Goal: Contribute content: Add original content to the website for others to see

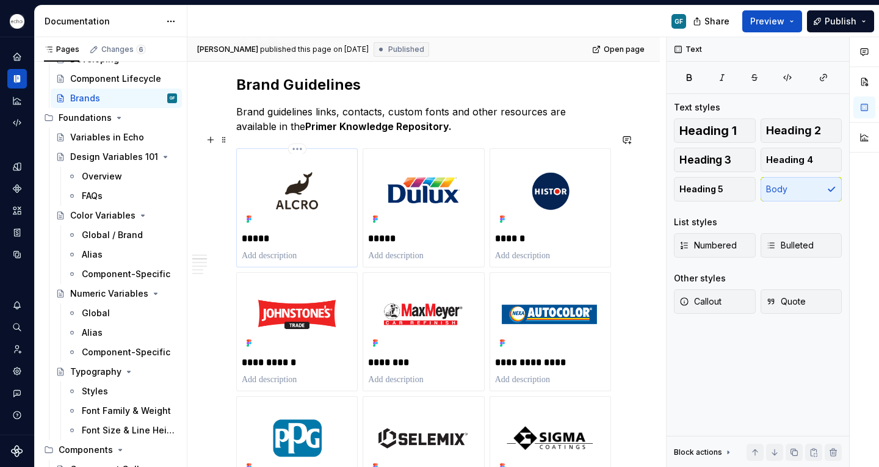
click at [258, 148] on div "*****" at bounding box center [296, 207] width 121 height 119
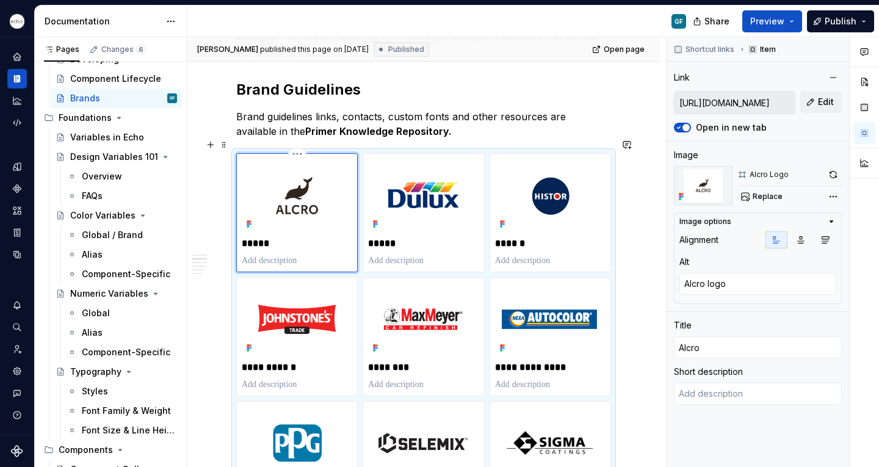
scroll to position [319, 0]
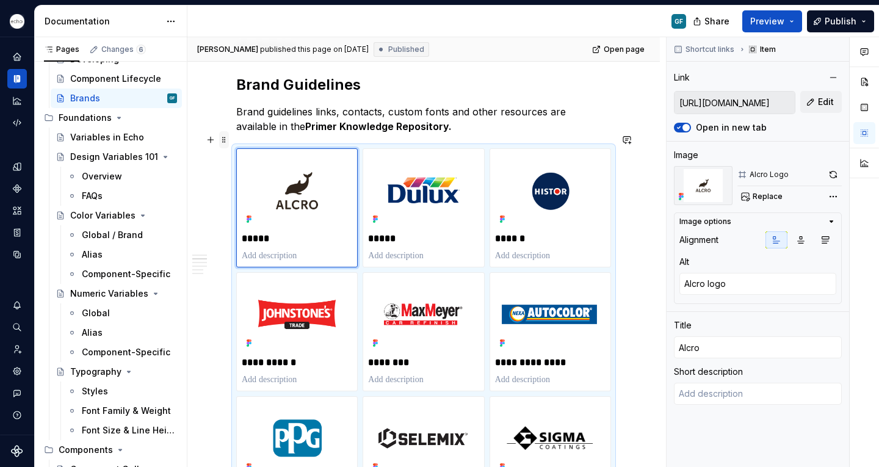
click at [221, 138] on span at bounding box center [224, 139] width 10 height 17
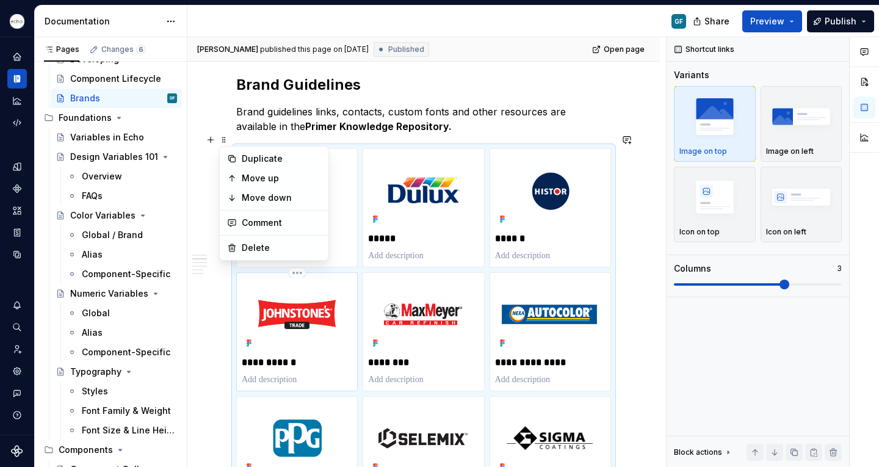
click at [321, 309] on img at bounding box center [297, 315] width 110 height 74
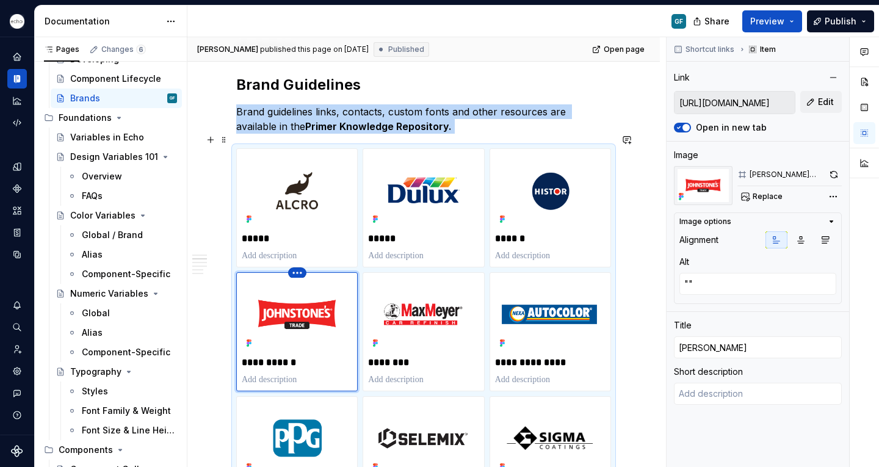
click at [297, 255] on html "Echo GF Dataset PPG Documentation GF Share Preview Publish Pages Changes 6 Add …" at bounding box center [439, 233] width 879 height 467
click at [834, 175] on div "Comments Open comments No comments yet Select ‘Comment’ from the block context …" at bounding box center [773, 252] width 212 height 430
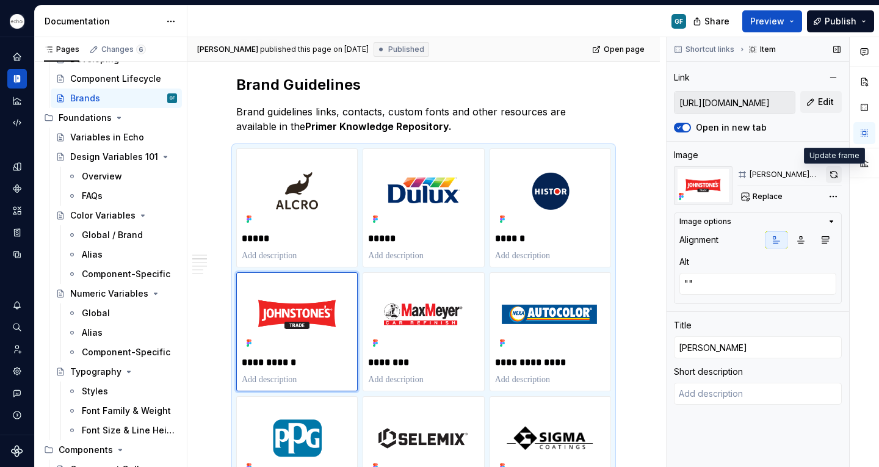
click at [834, 176] on button "button" at bounding box center [834, 174] width 16 height 17
drag, startPoint x: 225, startPoint y: 140, endPoint x: 322, endPoint y: 166, distance: 99.8
click at [225, 140] on span at bounding box center [224, 139] width 10 height 17
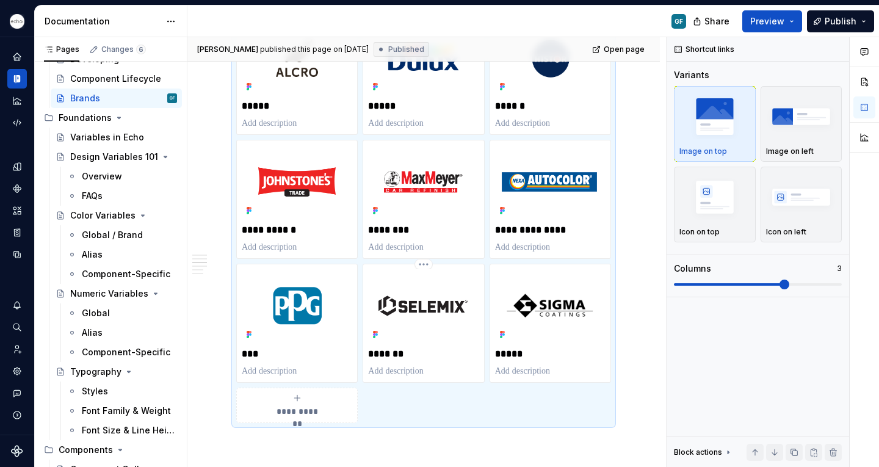
scroll to position [485, 0]
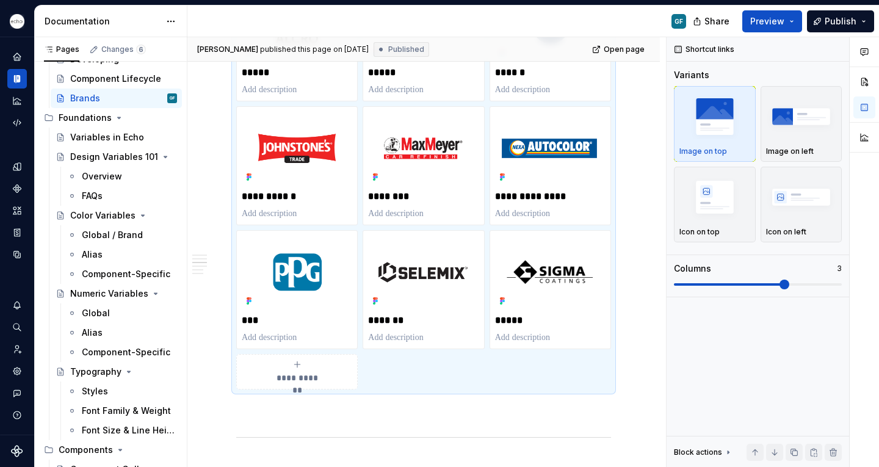
click at [297, 361] on icon "submit" at bounding box center [296, 363] width 5 height 5
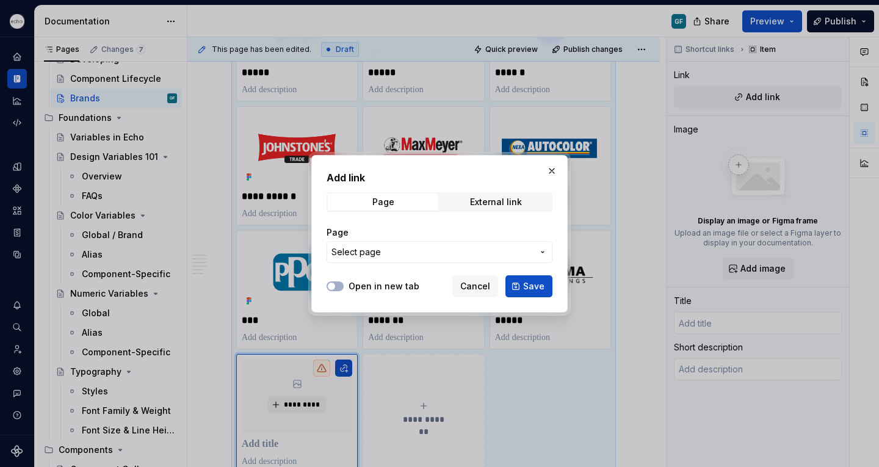
scroll to position [494, 0]
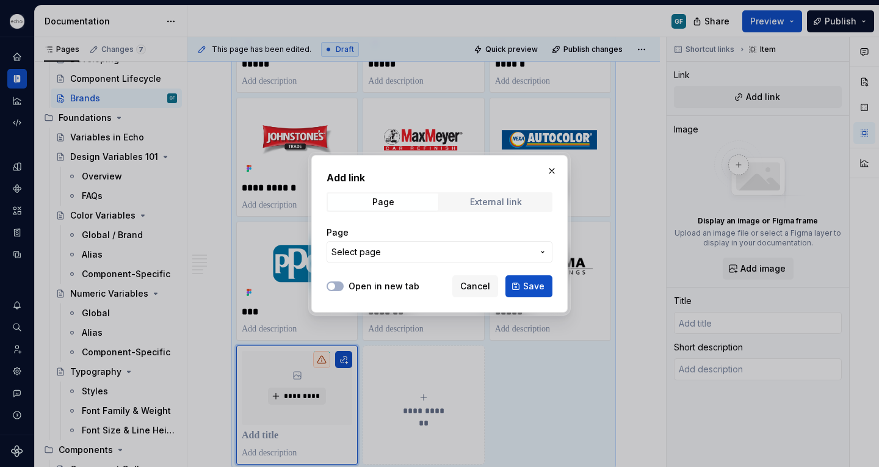
click at [472, 206] on div "External link" at bounding box center [496, 202] width 52 height 10
click at [342, 291] on div at bounding box center [335, 286] width 17 height 12
click at [341, 289] on button "Open in new tab" at bounding box center [335, 286] width 17 height 10
click at [502, 201] on div "External link" at bounding box center [496, 202] width 52 height 10
type textarea "*"
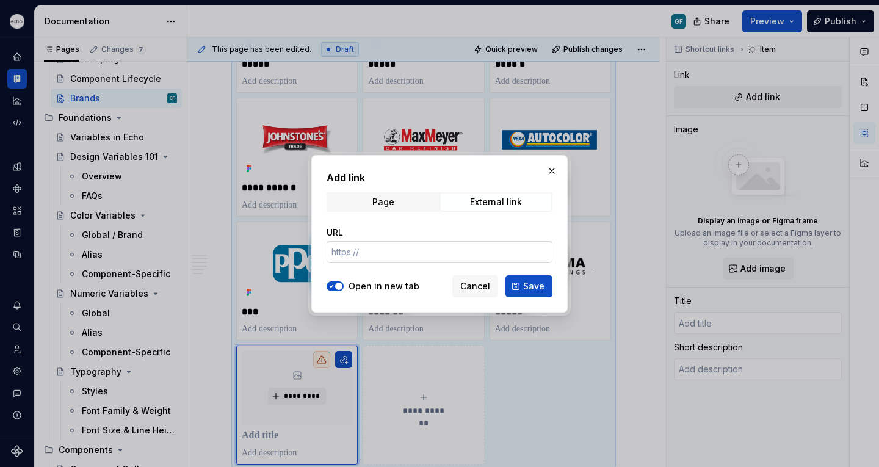
click at [336, 254] on input "URL" at bounding box center [440, 252] width 226 height 22
paste input "[URL][DOMAIN_NAME]"
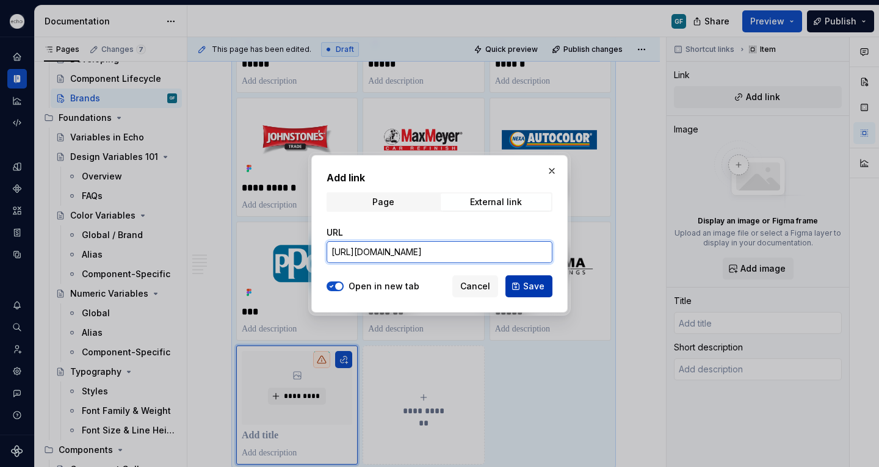
type input "[URL][DOMAIN_NAME]"
click at [527, 289] on span "Save" at bounding box center [533, 286] width 21 height 12
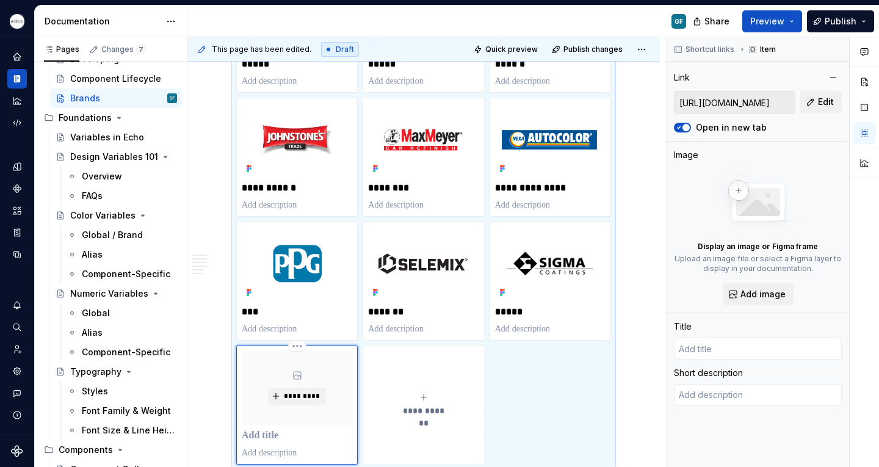
click at [262, 430] on p at bounding box center [297, 436] width 110 height 12
type textarea "*"
type input "Primer Design System - DocumentationBrander"
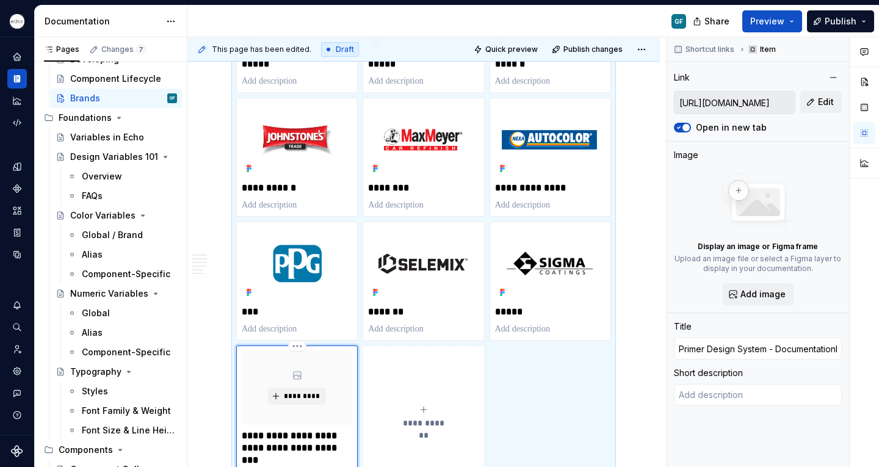
scroll to position [539, 0]
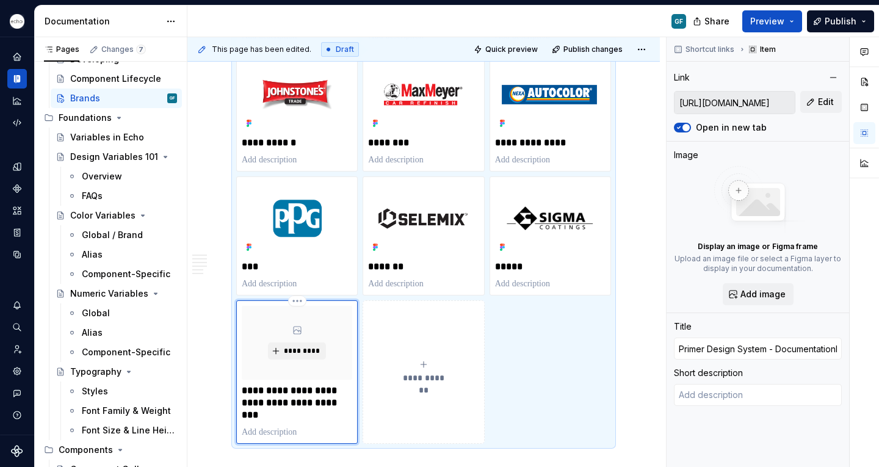
click at [308, 401] on p "**********" at bounding box center [297, 403] width 110 height 37
click at [314, 402] on p "**********" at bounding box center [297, 403] width 110 height 37
drag, startPoint x: 314, startPoint y: 402, endPoint x: 239, endPoint y: 378, distance: 78.6
click at [239, 378] on div "**********" at bounding box center [296, 371] width 121 height 143
type textarea "*"
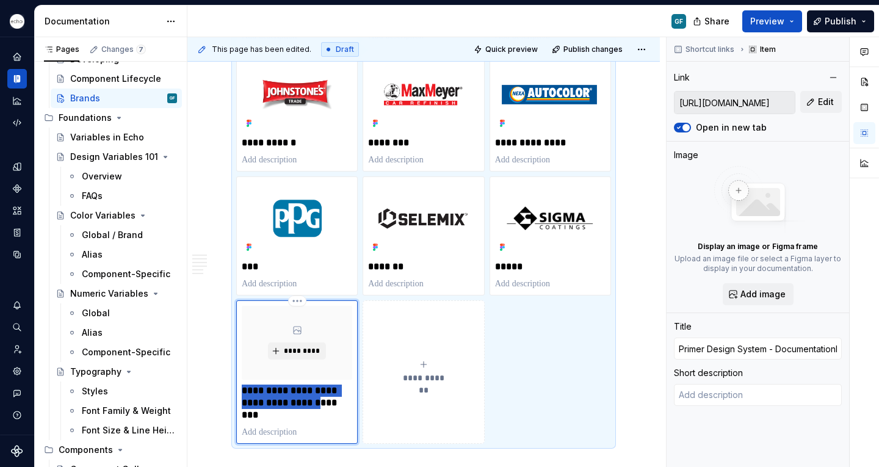
type input "Brander"
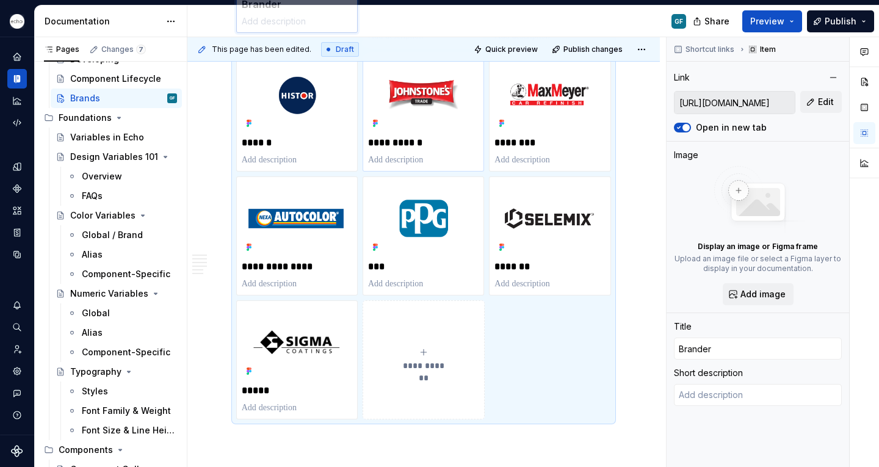
drag, startPoint x: 289, startPoint y: 300, endPoint x: 283, endPoint y: 122, distance: 178.3
click at [283, 122] on body "Echo GF Dataset PPG Documentation GF Share Preview Publish Pages Changes 7 Add …" at bounding box center [439, 233] width 879 height 467
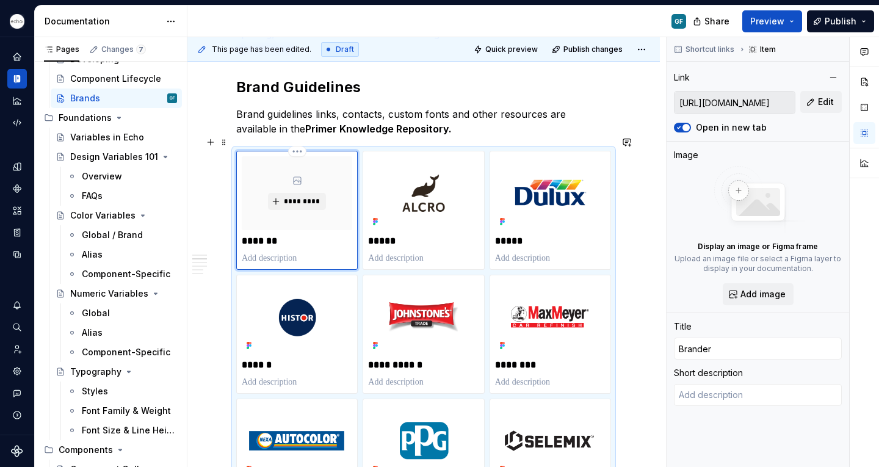
scroll to position [316, 0]
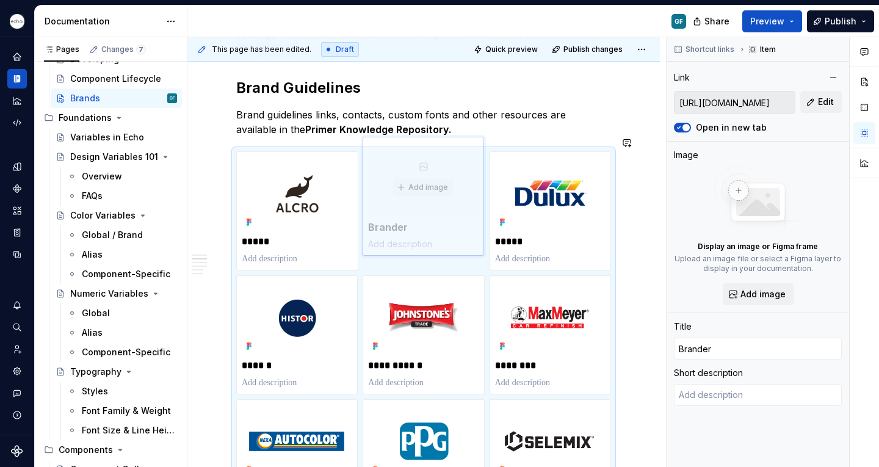
drag, startPoint x: 311, startPoint y: 208, endPoint x: 438, endPoint y: 205, distance: 126.4
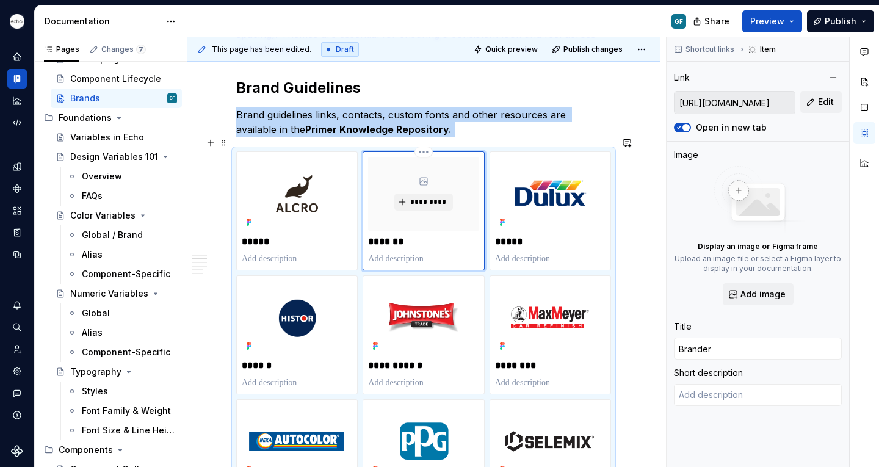
click at [421, 178] on icon at bounding box center [423, 181] width 7 height 7
click at [413, 197] on span "*********" at bounding box center [428, 202] width 37 height 10
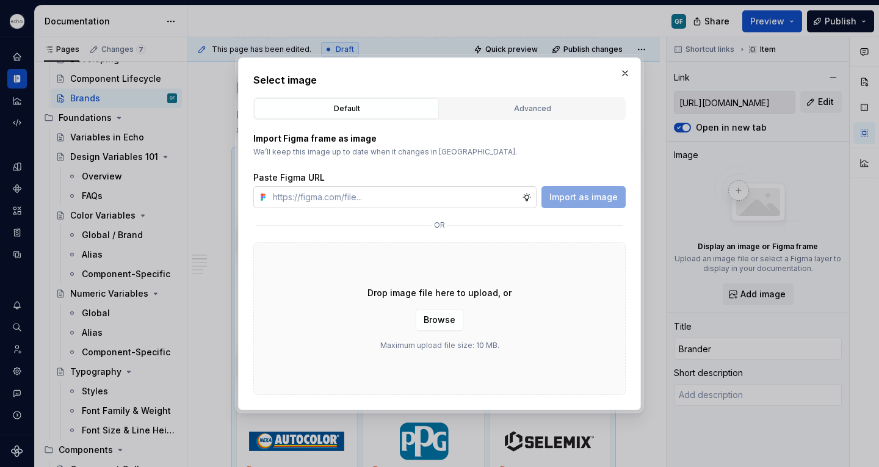
click at [308, 203] on input "text" at bounding box center [395, 197] width 254 height 22
type textarea "*"
type input "[URL][DOMAIN_NAME]"
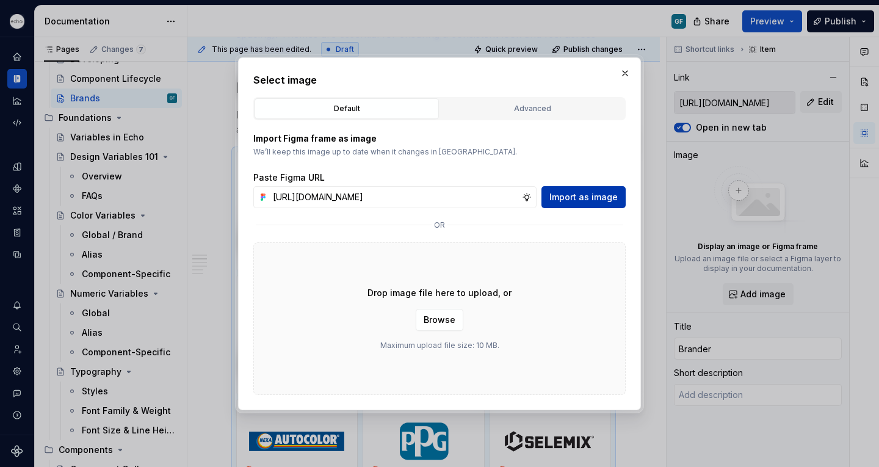
click at [607, 196] on span "Import as image" at bounding box center [583, 197] width 68 height 12
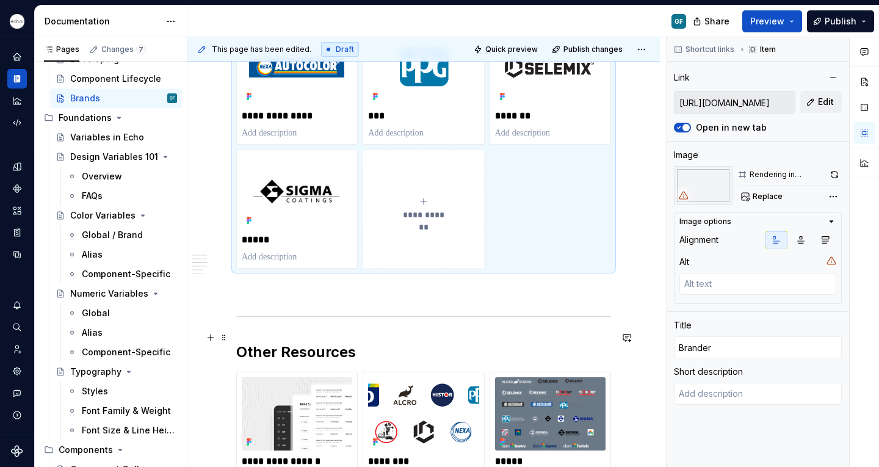
scroll to position [692, 0]
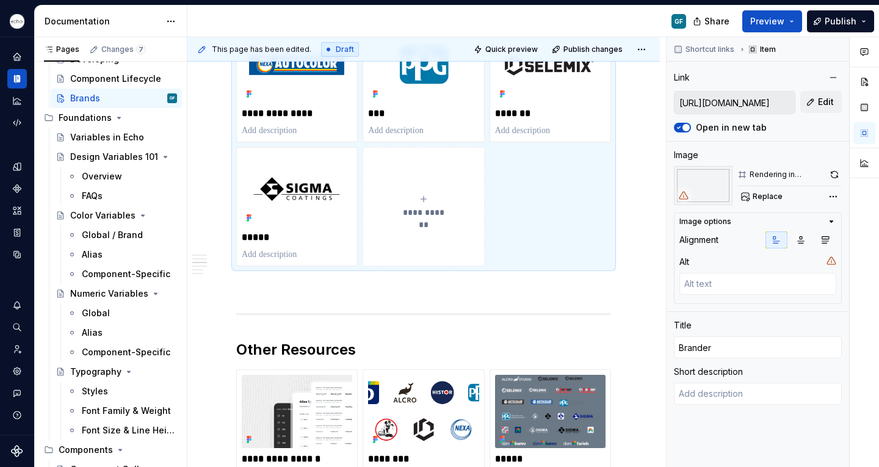
click at [424, 194] on icon "submit" at bounding box center [424, 199] width 10 height 10
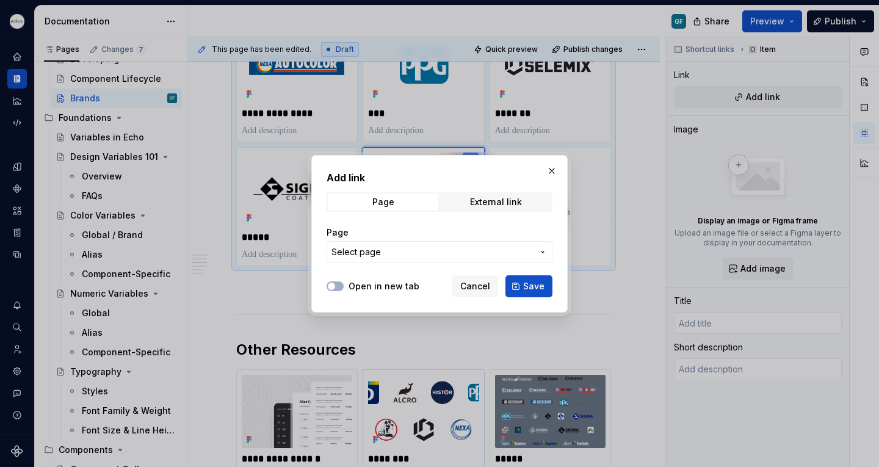
click at [482, 287] on span "Cancel" at bounding box center [475, 286] width 30 height 12
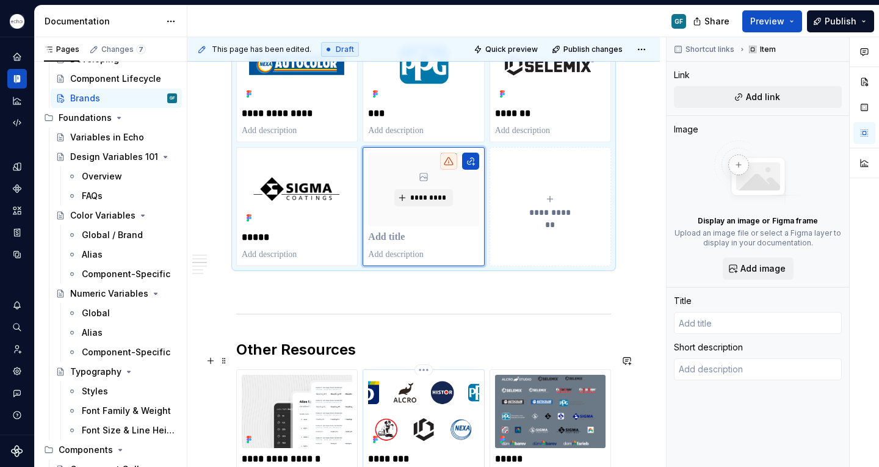
click at [420, 391] on img at bounding box center [423, 412] width 110 height 74
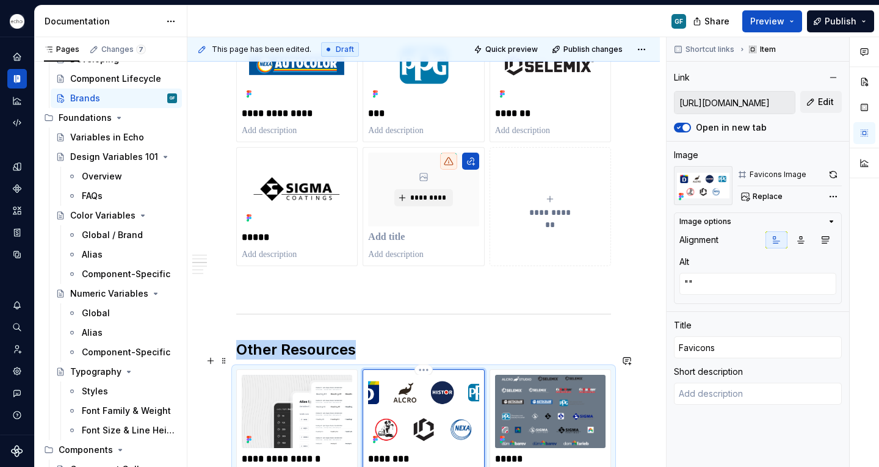
click at [425, 354] on html "Echo GF Dataset PPG Documentation GF Share Preview Publish Pages Changes 7 Add …" at bounding box center [439, 233] width 879 height 467
click at [831, 173] on div "Comments Open comments No comments yet Select ‘Comment’ from the block context …" at bounding box center [773, 252] width 212 height 430
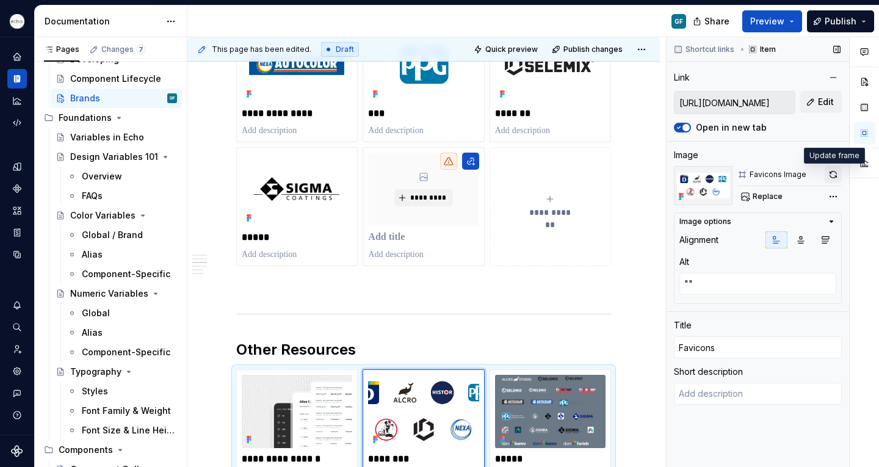
click at [833, 173] on button "button" at bounding box center [833, 174] width 17 height 17
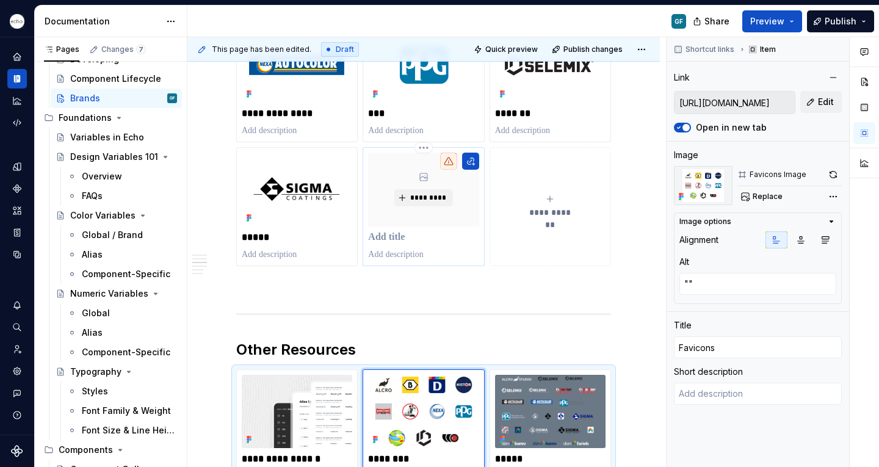
click at [383, 231] on p at bounding box center [423, 237] width 110 height 12
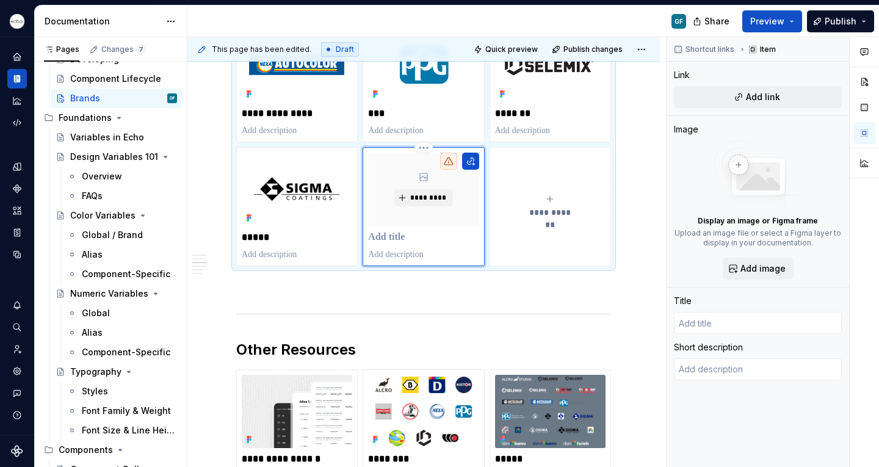
type textarea "*"
type input "Primalex"
click at [427, 193] on span "*********" at bounding box center [428, 198] width 37 height 10
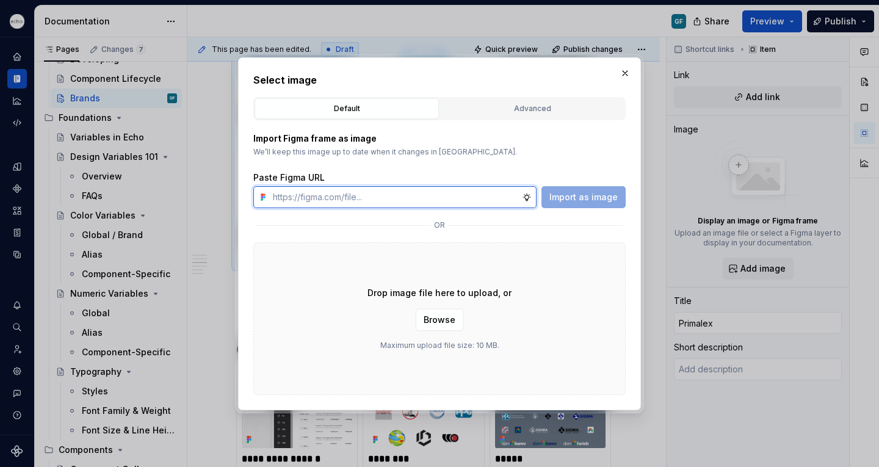
type textarea "*"
click at [332, 195] on input "text" at bounding box center [395, 197] width 254 height 22
paste input "[URL][DOMAIN_NAME]"
type input "[URL][DOMAIN_NAME]"
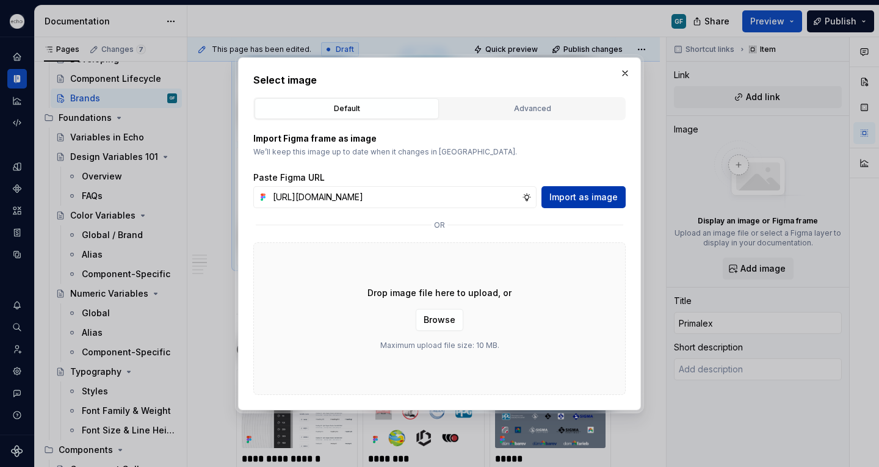
scroll to position [0, 0]
drag, startPoint x: 585, startPoint y: 197, endPoint x: 331, endPoint y: 371, distance: 307.4
click at [585, 198] on span "Import as image" at bounding box center [583, 197] width 68 height 12
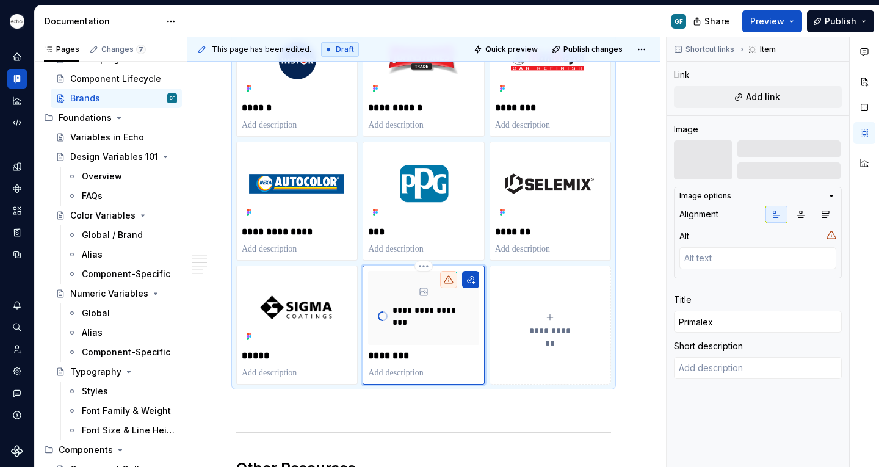
scroll to position [573, 0]
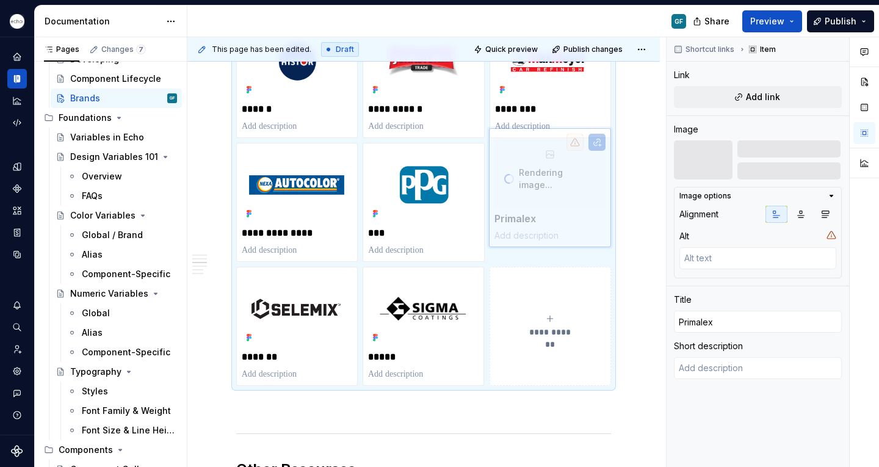
drag, startPoint x: 404, startPoint y: 322, endPoint x: 519, endPoint y: 205, distance: 164.0
click at [518, 202] on body "Echo GF Dataset PPG Documentation GF Share Preview Publish Pages Changes 7 Add …" at bounding box center [439, 233] width 879 height 467
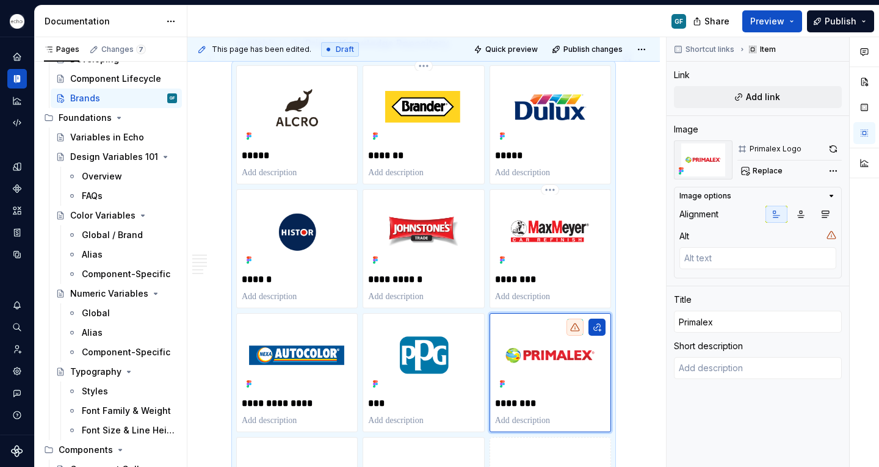
scroll to position [393, 0]
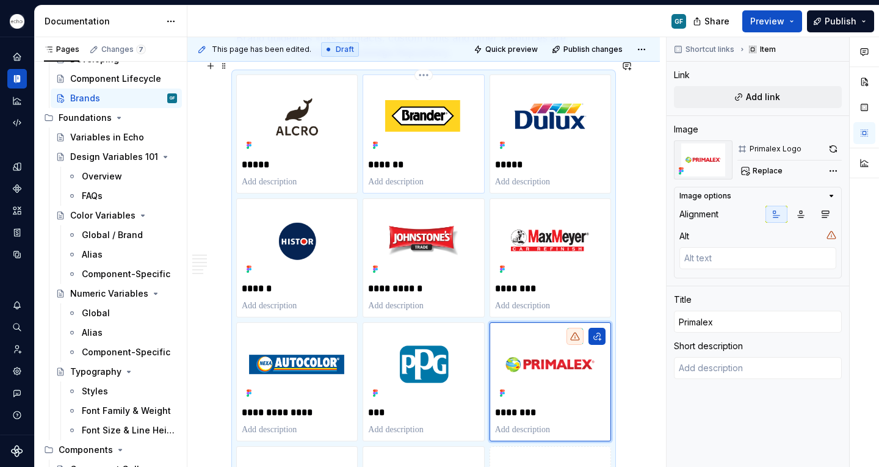
type textarea "*"
type input "Brander"
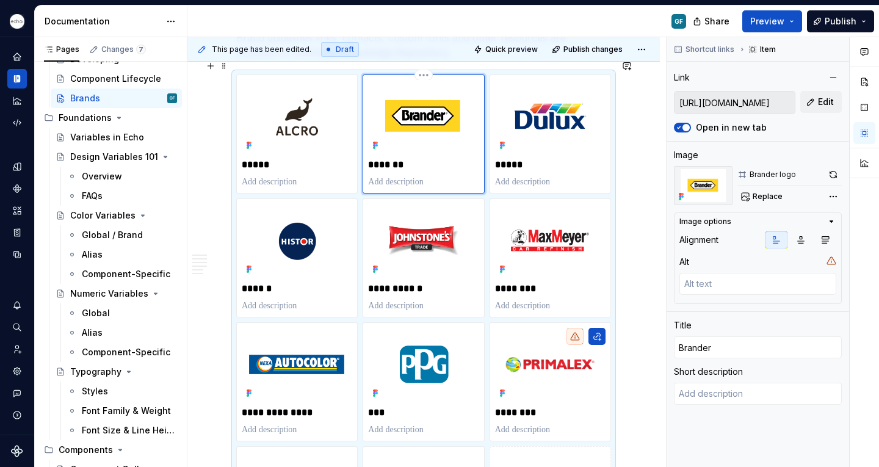
click at [423, 142] on div "*******" at bounding box center [423, 134] width 110 height 108
type textarea "*"
click at [709, 279] on textarea at bounding box center [757, 284] width 157 height 22
type textarea """"
click at [557, 358] on img at bounding box center [550, 365] width 110 height 74
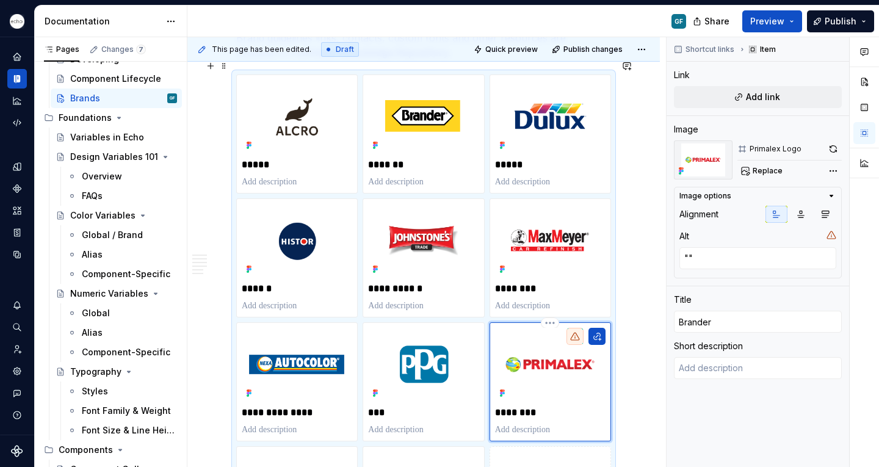
type textarea "*"
type input "Primalex"
click at [700, 259] on textarea at bounding box center [757, 258] width 157 height 22
type textarea "*"
type textarea """"
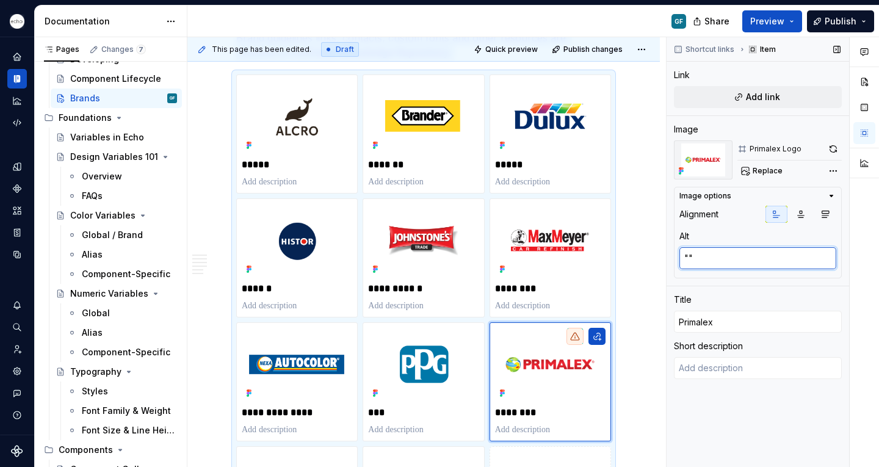
type textarea "*"
type textarea """"
drag, startPoint x: 692, startPoint y: 442, endPoint x: 592, endPoint y: 400, distance: 108.6
click at [692, 441] on div "Shortcut links Item Link Add link Image Primalex Logo Replace Image options Ali…" at bounding box center [758, 252] width 183 height 430
click at [544, 407] on div "********" at bounding box center [550, 382] width 110 height 108
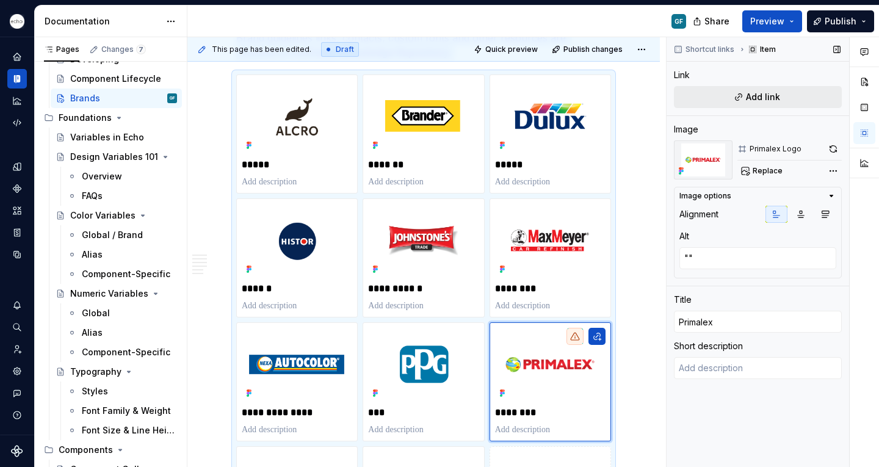
click at [733, 93] on button "Add link" at bounding box center [758, 97] width 168 height 22
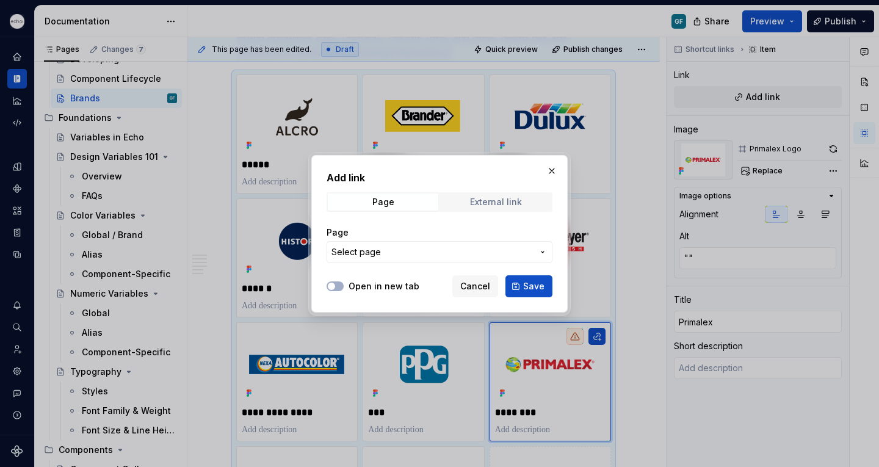
type textarea "*"
click at [480, 204] on div "External link" at bounding box center [496, 202] width 52 height 10
click at [336, 286] on icon "button" at bounding box center [332, 286] width 10 height 7
click at [341, 256] on input "URL" at bounding box center [440, 252] width 226 height 22
paste input "[URL][DOMAIN_NAME]"
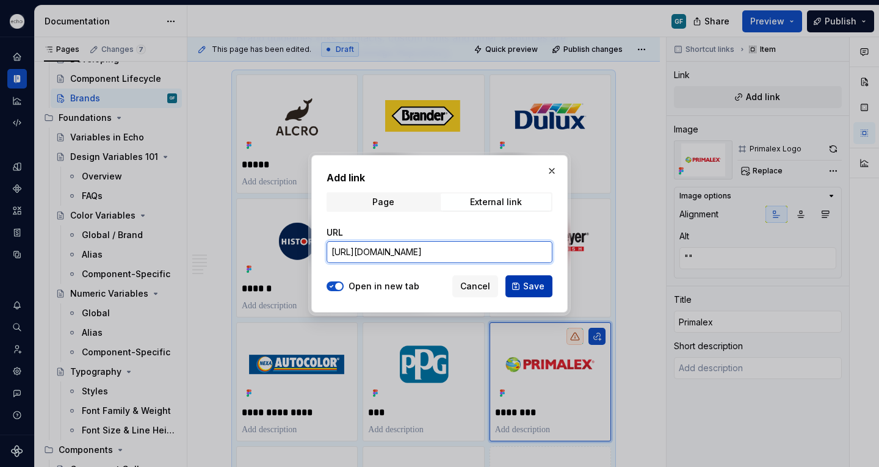
type input "[URL][DOMAIN_NAME]"
drag, startPoint x: 518, startPoint y: 287, endPoint x: 631, endPoint y: 330, distance: 120.4
click at [518, 287] on button "Save" at bounding box center [528, 286] width 47 height 22
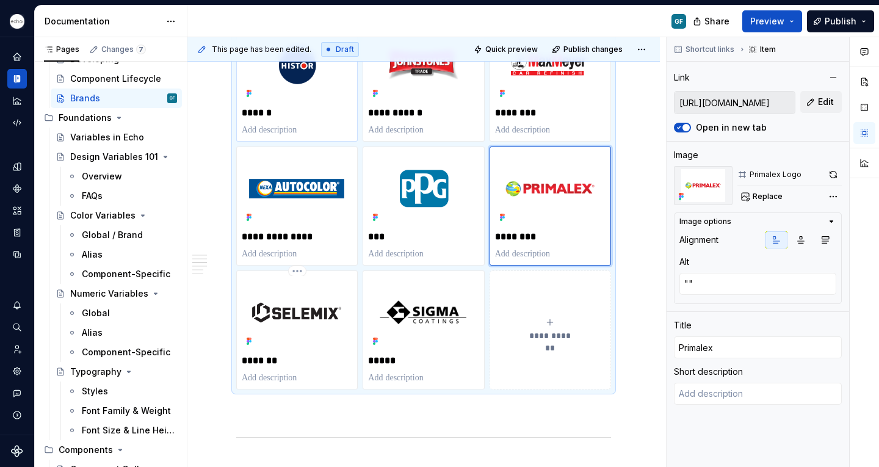
scroll to position [570, 0]
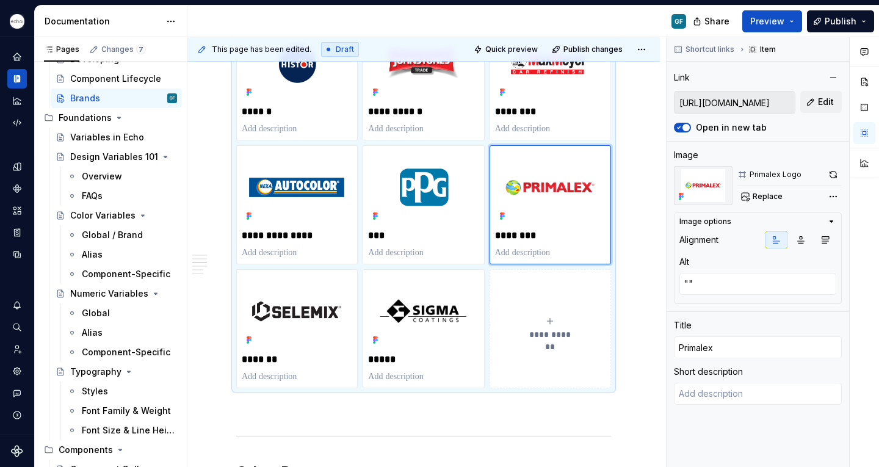
click at [548, 328] on span "**********" at bounding box center [550, 334] width 53 height 12
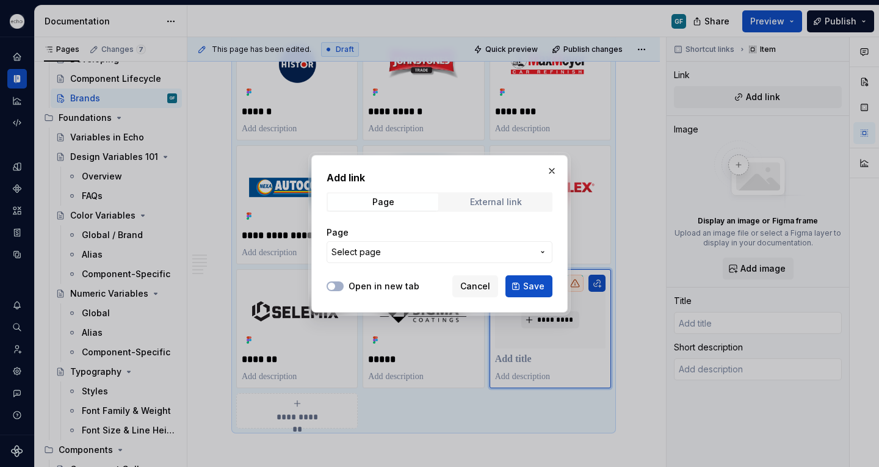
click at [471, 201] on div "External link" at bounding box center [496, 202] width 52 height 10
click at [338, 287] on button "Open in new tab" at bounding box center [335, 286] width 17 height 10
type textarea "*"
click at [364, 257] on input "URL" at bounding box center [440, 252] width 226 height 22
paste input "[URL][DOMAIN_NAME]"
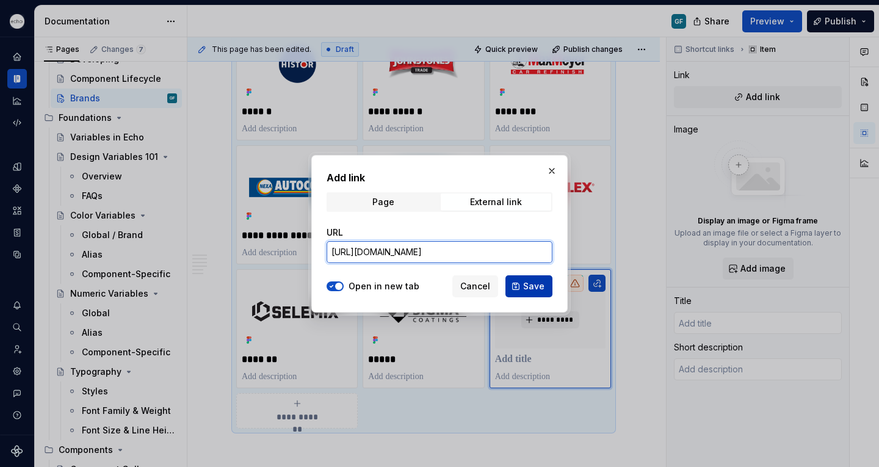
type input "[URL][DOMAIN_NAME]"
drag, startPoint x: 529, startPoint y: 289, endPoint x: 522, endPoint y: 282, distance: 9.9
click at [528, 289] on span "Save" at bounding box center [533, 286] width 21 height 12
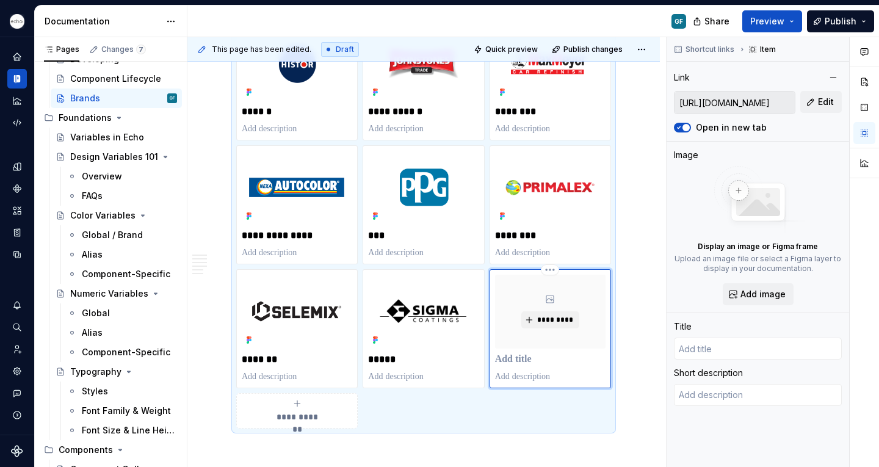
type textarea "*"
type input "Primer Design System - Documentation"
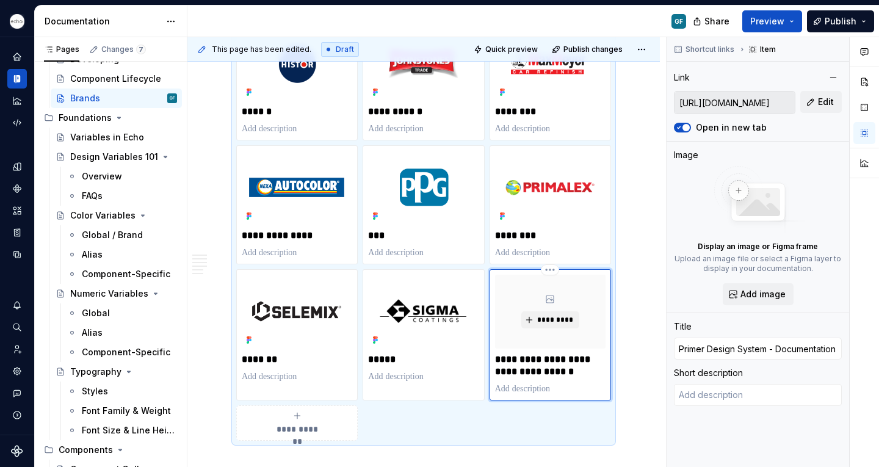
click at [572, 356] on p "**********" at bounding box center [550, 365] width 110 height 24
drag, startPoint x: 572, startPoint y: 356, endPoint x: 490, endPoint y: 347, distance: 82.3
click at [490, 347] on div "**********" at bounding box center [550, 334] width 121 height 131
type textarea "*"
type input "Veveo"
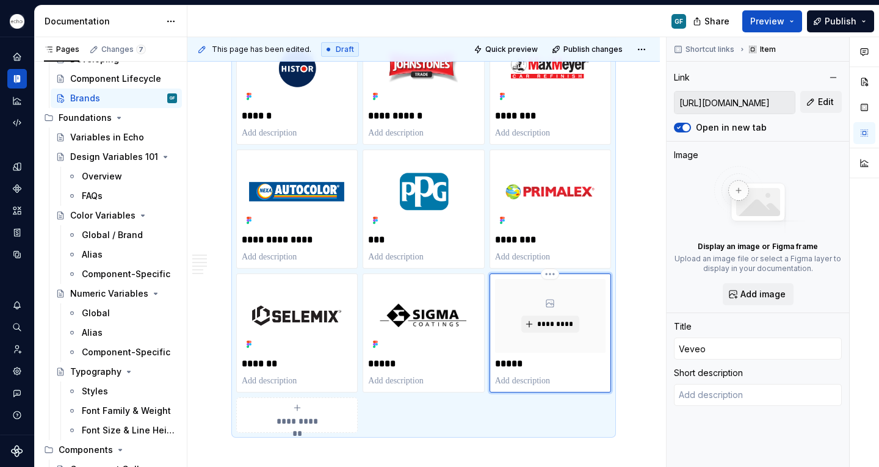
scroll to position [564, 0]
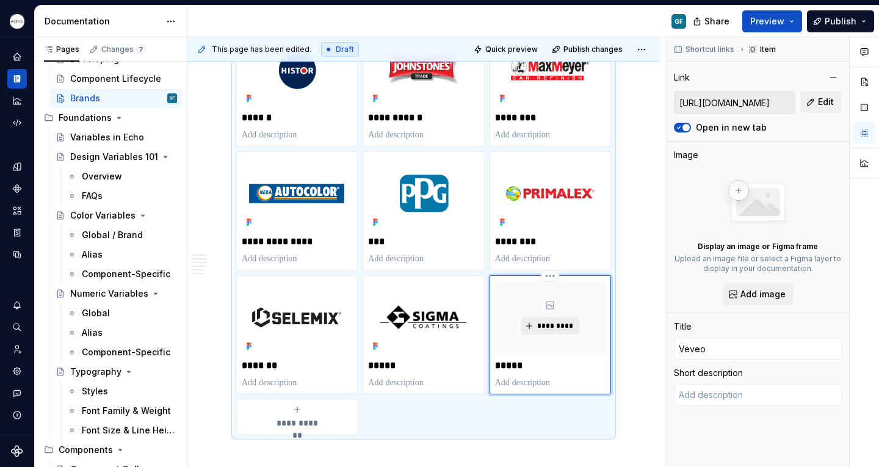
click at [549, 321] on span "*********" at bounding box center [555, 326] width 37 height 10
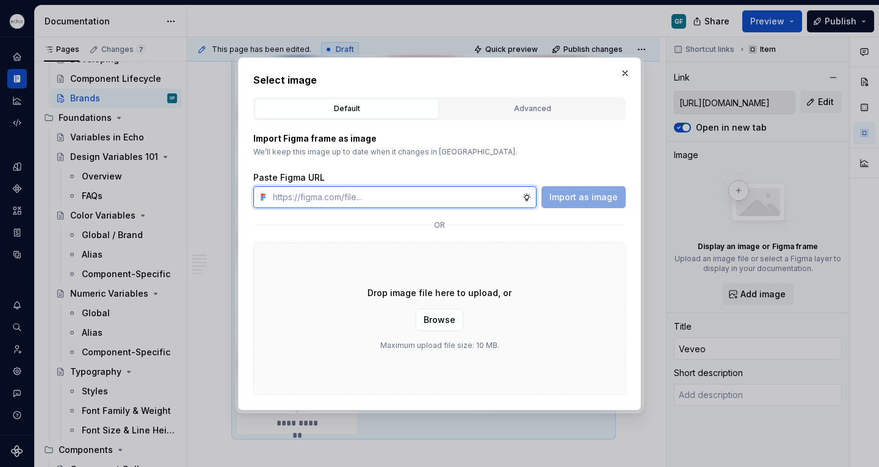
click at [376, 198] on input "text" at bounding box center [395, 197] width 254 height 22
click at [331, 200] on input "text" at bounding box center [395, 197] width 254 height 22
type textarea "*"
paste input "[URL][DOMAIN_NAME]"
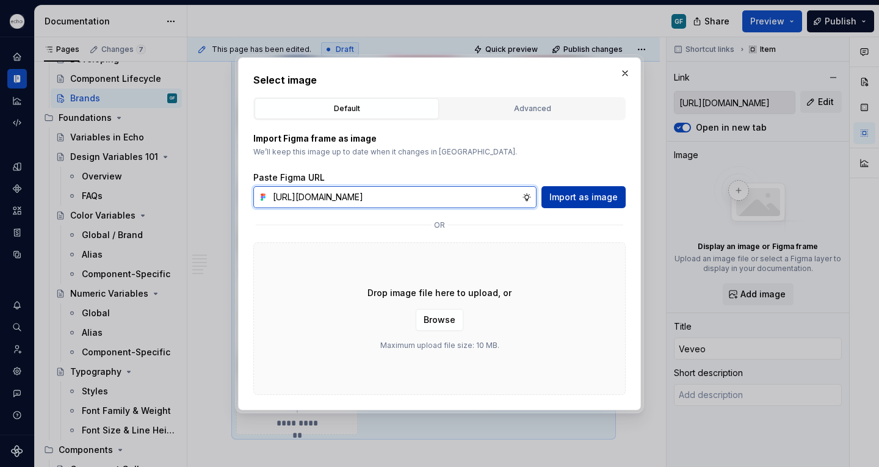
type input "[URL][DOMAIN_NAME]"
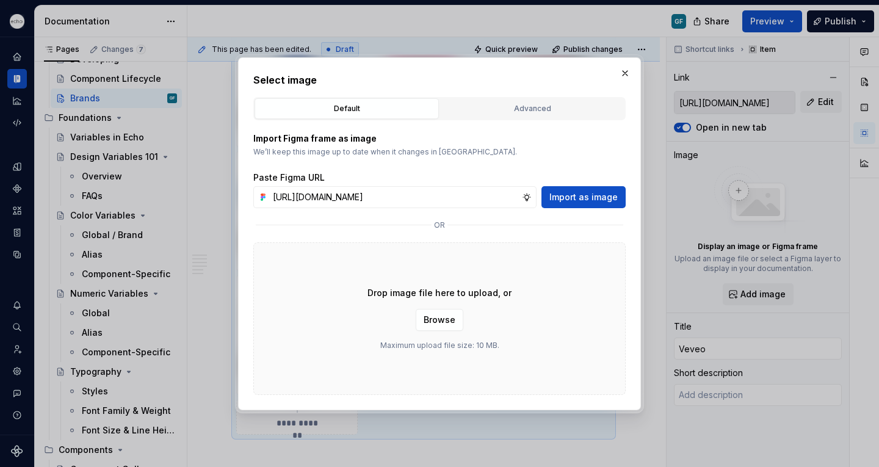
click at [551, 199] on button "Import as image" at bounding box center [583, 197] width 84 height 22
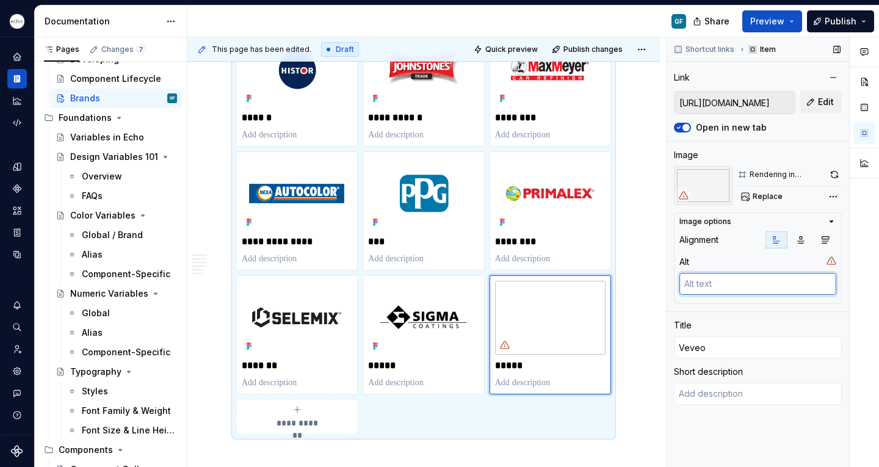
type textarea "*"
click at [721, 281] on textarea at bounding box center [757, 284] width 157 height 22
type textarea """
type textarea "*"
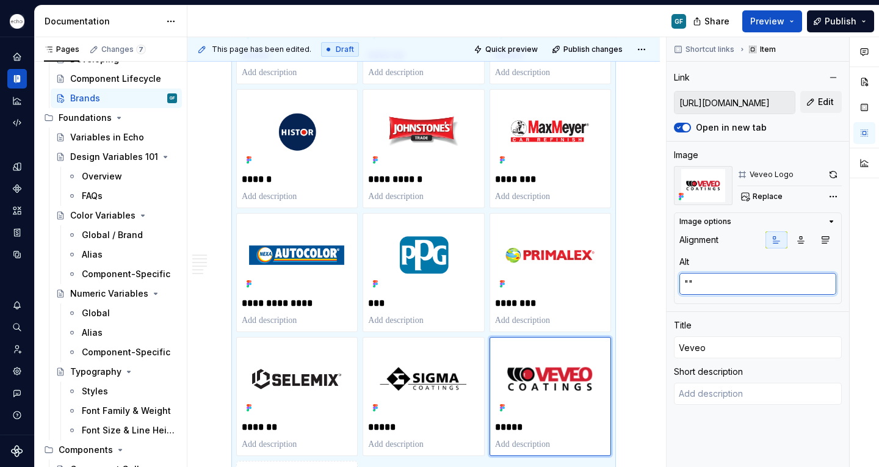
scroll to position [503, 0]
type textarea """"
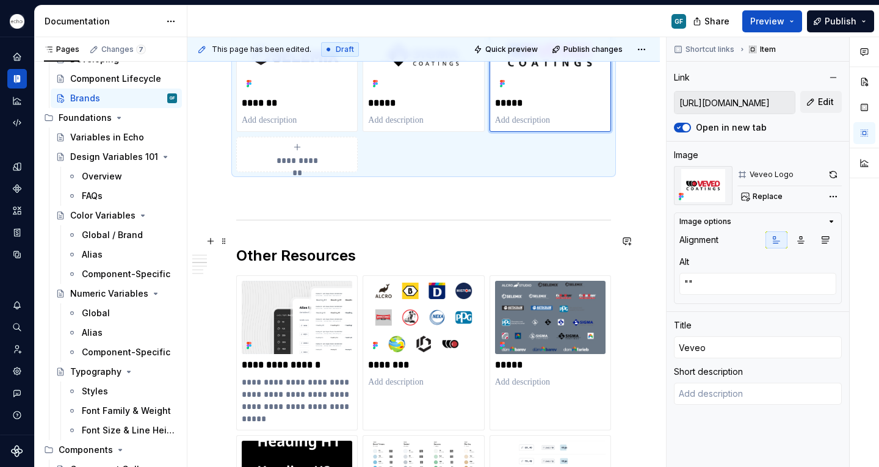
scroll to position [828, 0]
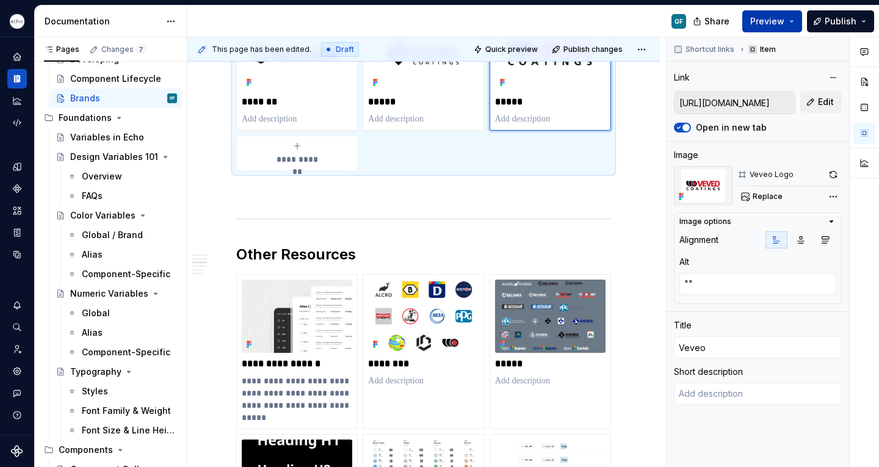
click at [797, 23] on button "Preview" at bounding box center [772, 21] width 60 height 22
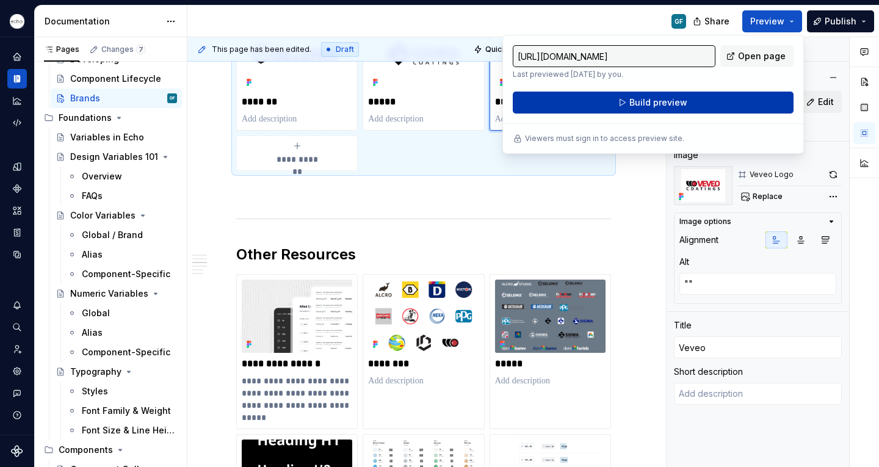
click at [603, 103] on button "Build preview" at bounding box center [653, 103] width 281 height 22
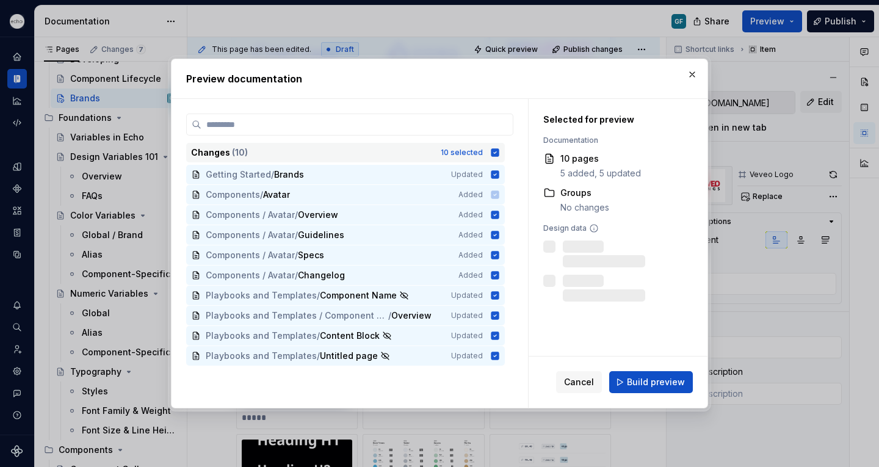
click at [492, 150] on icon at bounding box center [495, 152] width 8 height 8
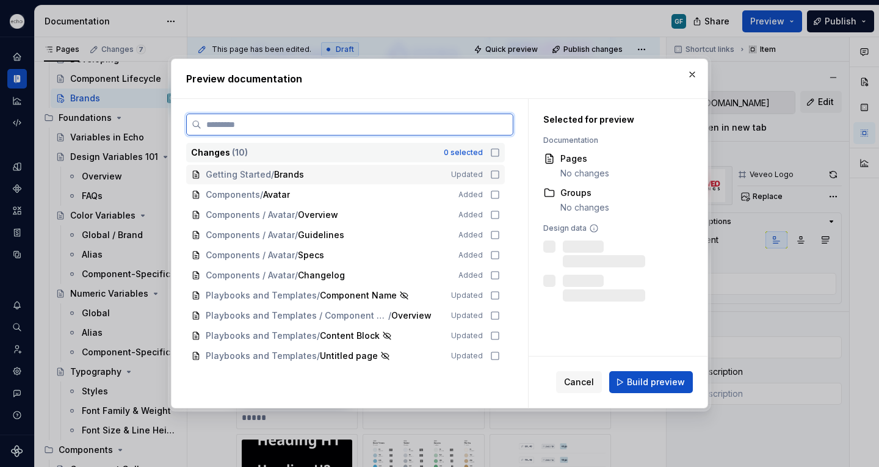
click at [496, 172] on icon at bounding box center [495, 175] width 10 height 10
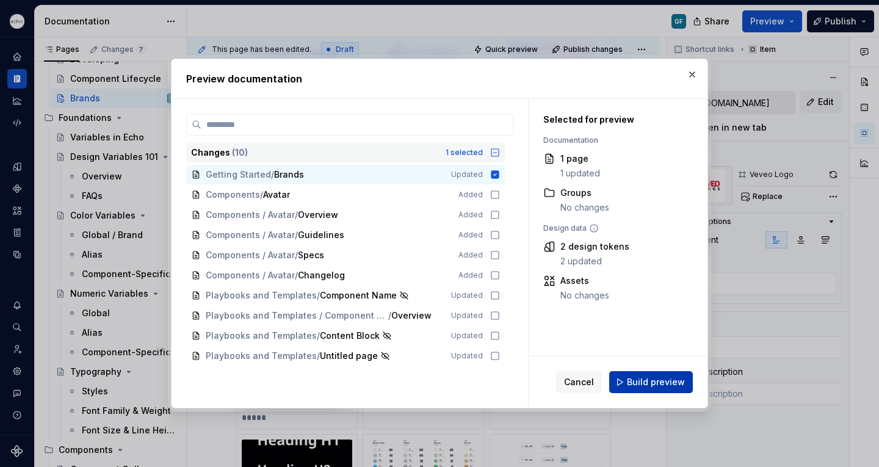
click at [651, 383] on span "Build preview" at bounding box center [656, 382] width 58 height 12
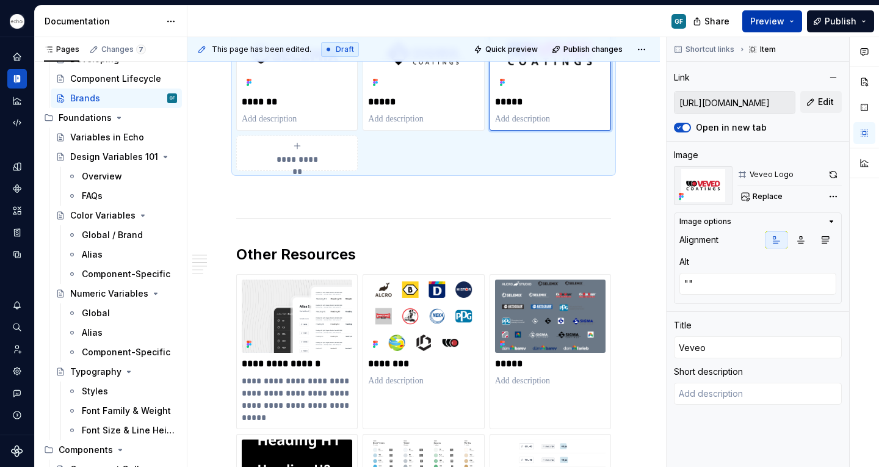
click at [795, 26] on button "Preview" at bounding box center [772, 21] width 60 height 22
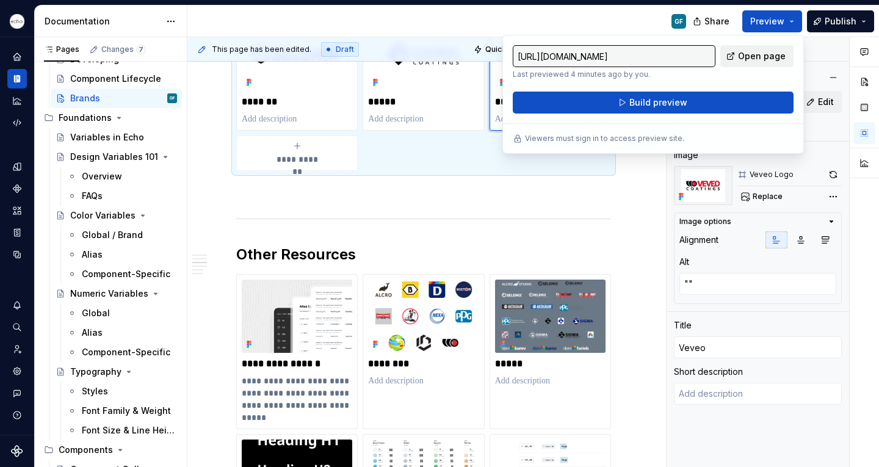
click at [752, 56] on span "Open page" at bounding box center [762, 56] width 48 height 12
type textarea "*"
